Goal: Information Seeking & Learning: Learn about a topic

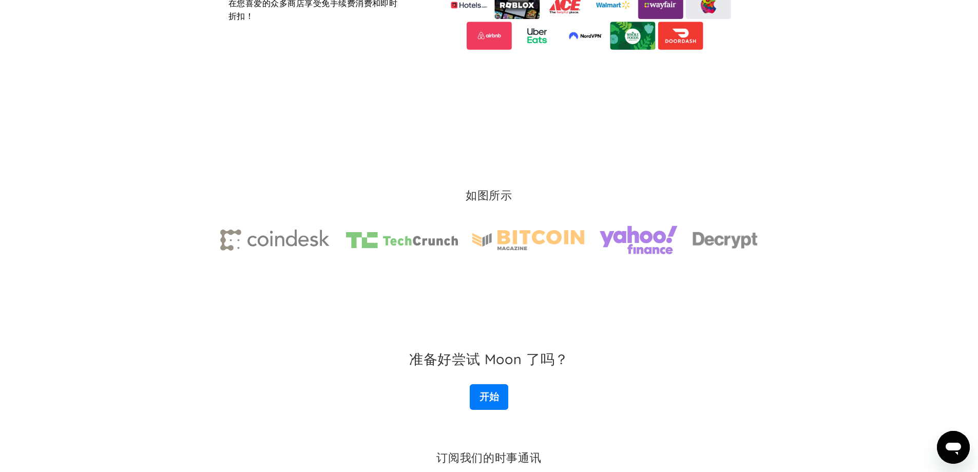
scroll to position [1384, 0]
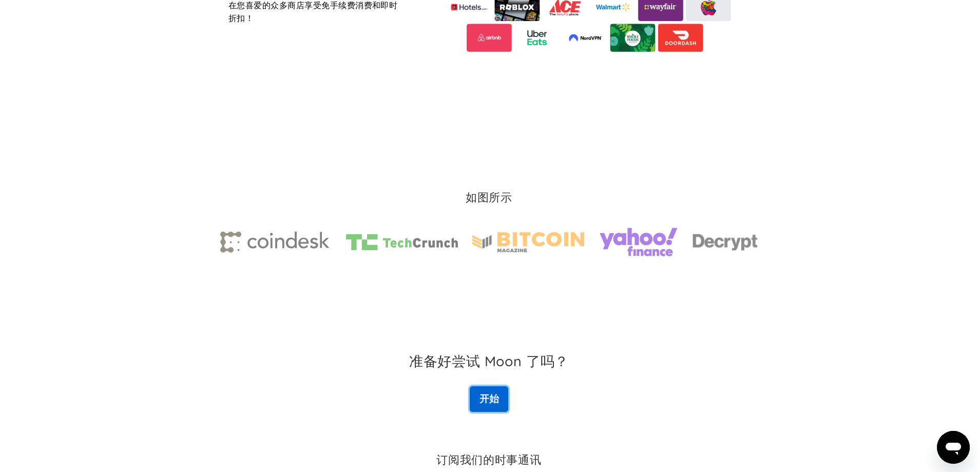
click at [493, 407] on link "开始" at bounding box center [489, 399] width 39 height 26
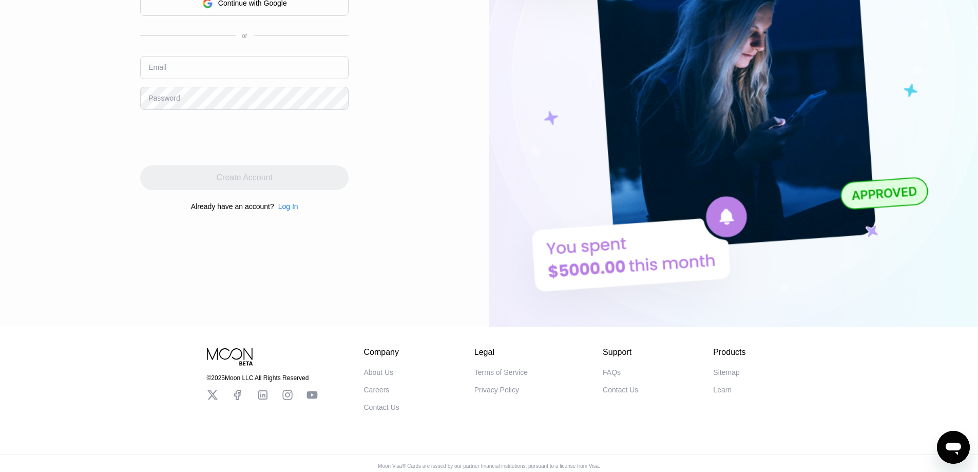
scroll to position [205, 0]
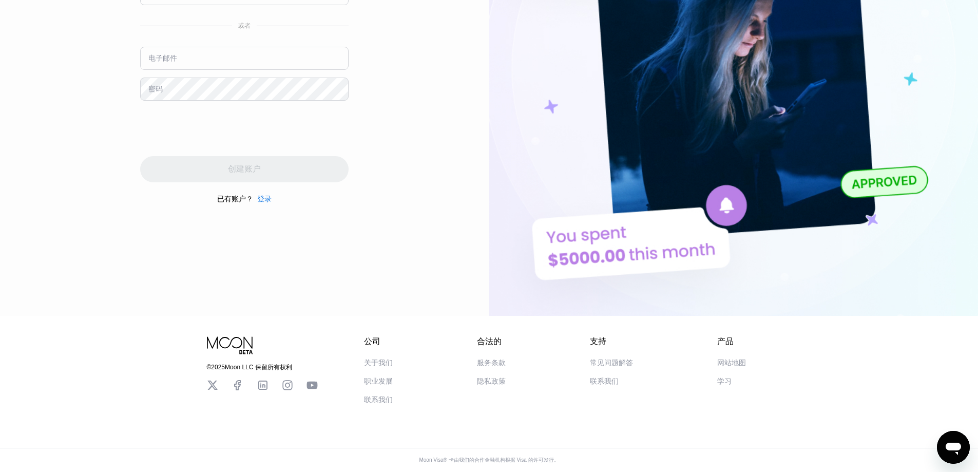
click at [371, 360] on font "关于我们" at bounding box center [378, 362] width 29 height 8
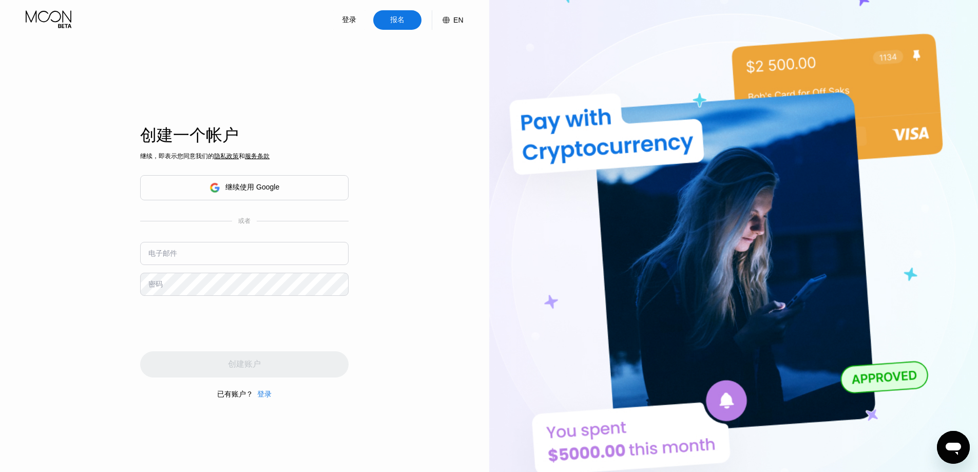
scroll to position [0, 0]
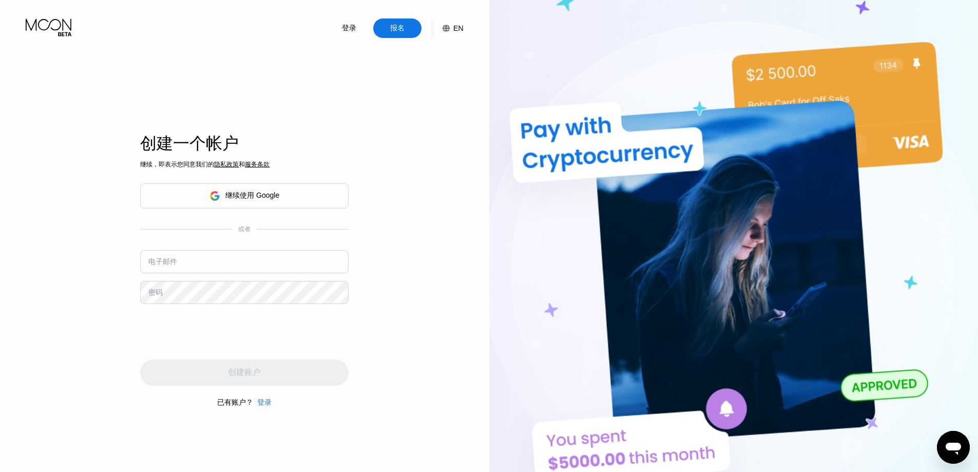
click at [455, 34] on div "EN" at bounding box center [453, 28] width 21 height 20
click at [440, 79] on img at bounding box center [437, 79] width 10 height 10
click at [436, 80] on img at bounding box center [437, 79] width 10 height 10
click at [526, 46] on img at bounding box center [733, 259] width 489 height 519
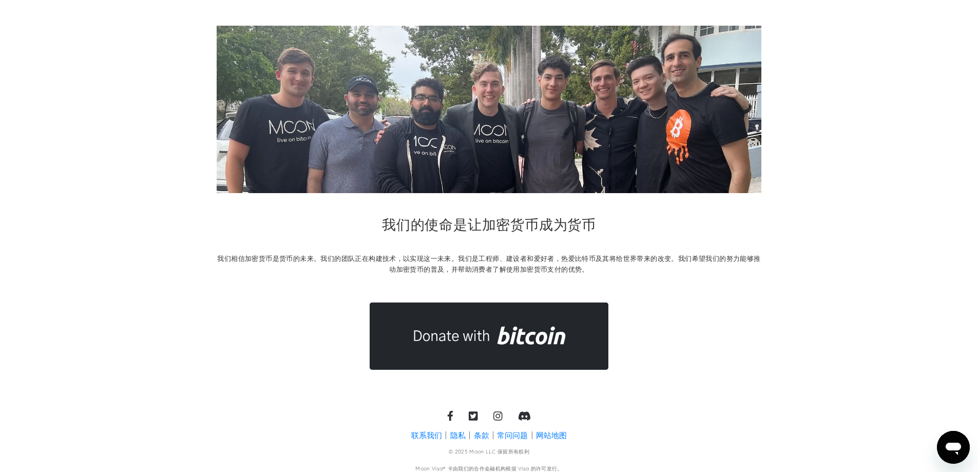
scroll to position [50, 0]
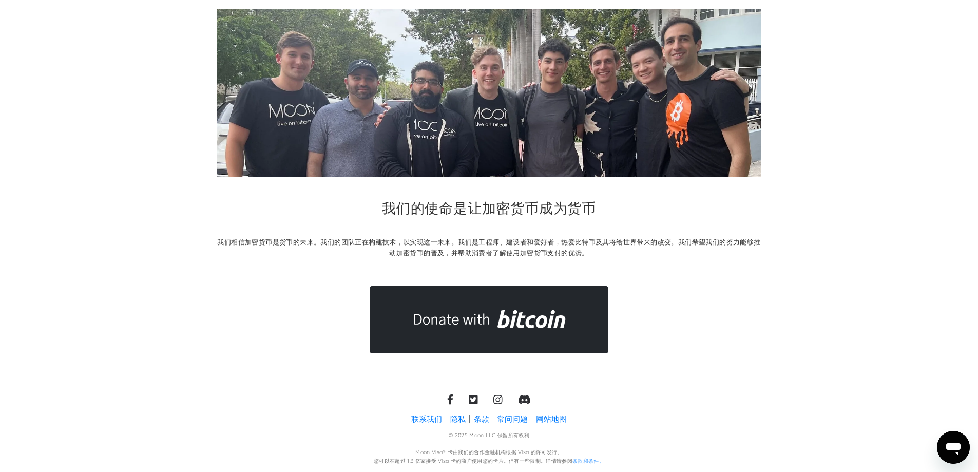
click at [476, 403] on icon at bounding box center [473, 399] width 9 height 9
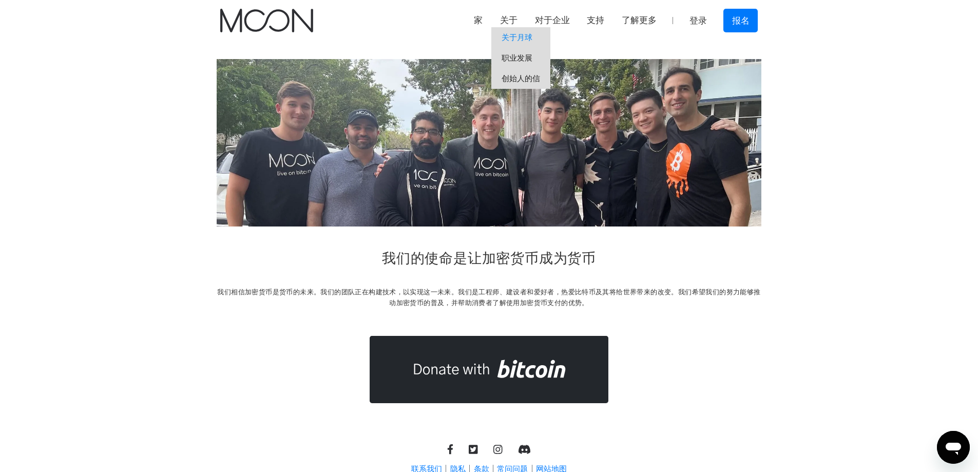
click at [502, 59] on font "职业发展" at bounding box center [517, 57] width 31 height 9
